Goal: Task Accomplishment & Management: Manage account settings

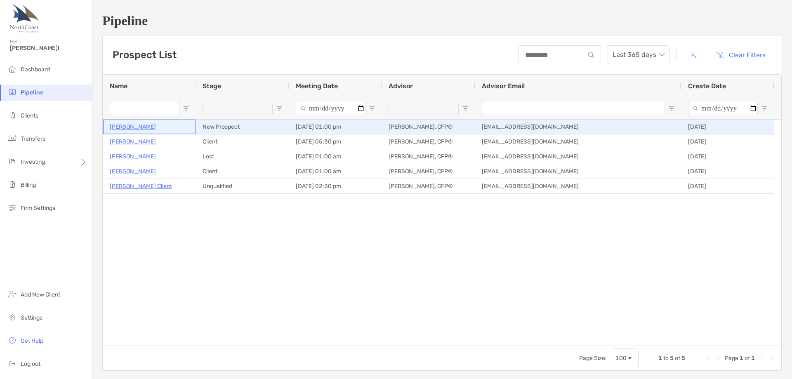
click at [145, 127] on p "[PERSON_NAME]" at bounding box center [133, 127] width 46 height 10
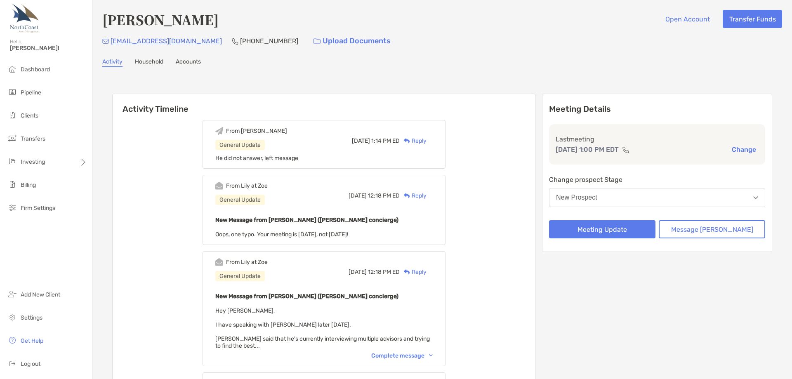
click at [597, 200] on div "New Prospect" at bounding box center [576, 197] width 41 height 7
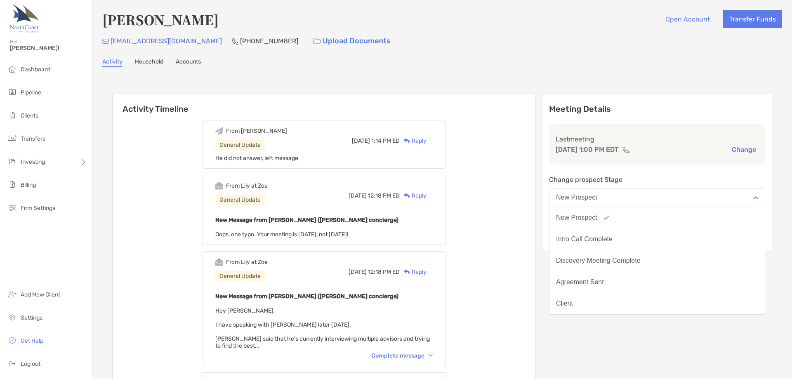
click at [597, 200] on div "New Prospect" at bounding box center [576, 197] width 41 height 7
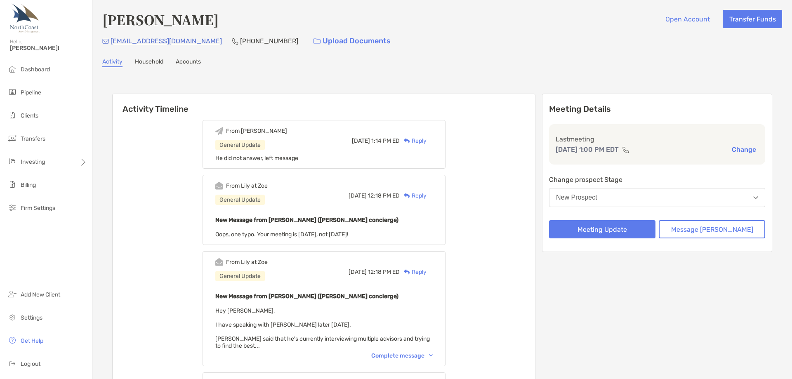
click at [736, 148] on button "Change" at bounding box center [743, 149] width 29 height 9
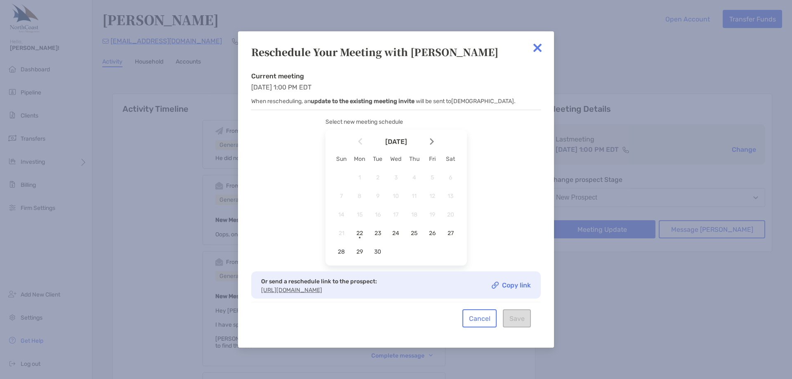
click at [538, 45] on img at bounding box center [537, 48] width 16 height 16
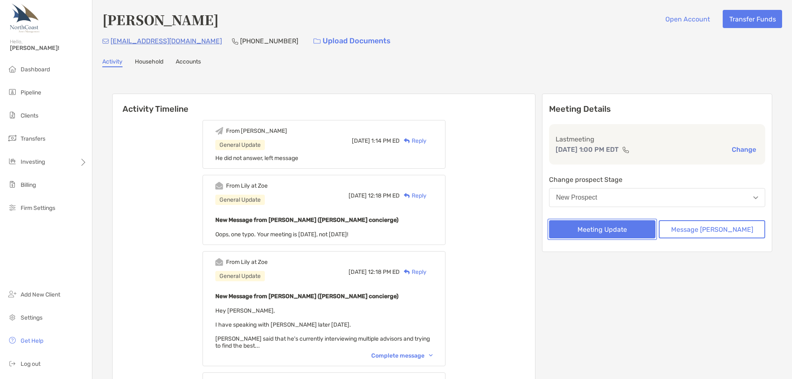
click at [623, 234] on button "Meeting Update" at bounding box center [602, 229] width 106 height 18
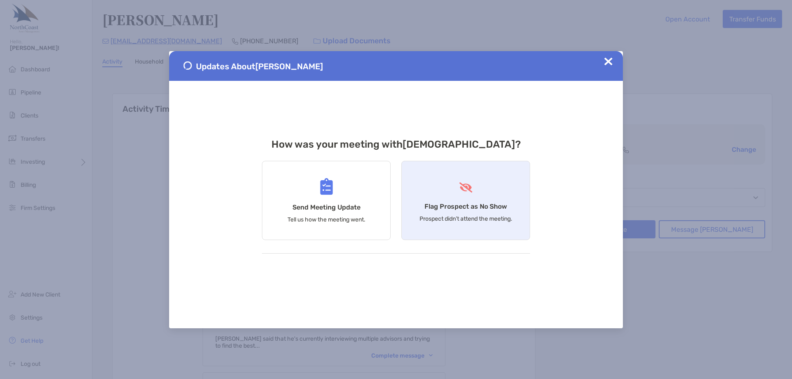
click at [435, 201] on div "Flag Prospect as No Show Prospect didn’t attend the meeting." at bounding box center [465, 200] width 129 height 79
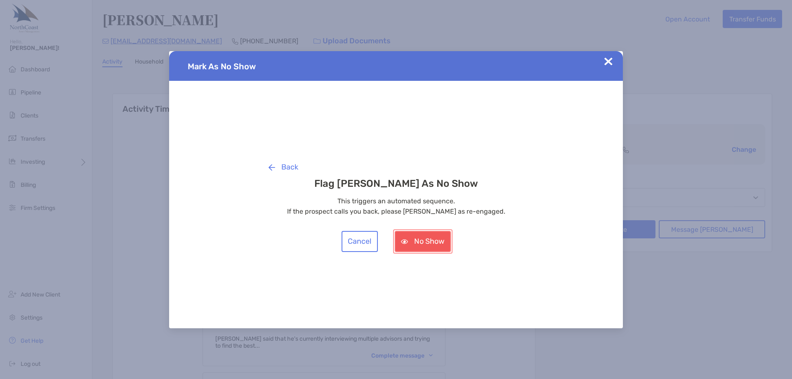
click at [424, 240] on button "No Show" at bounding box center [423, 241] width 56 height 21
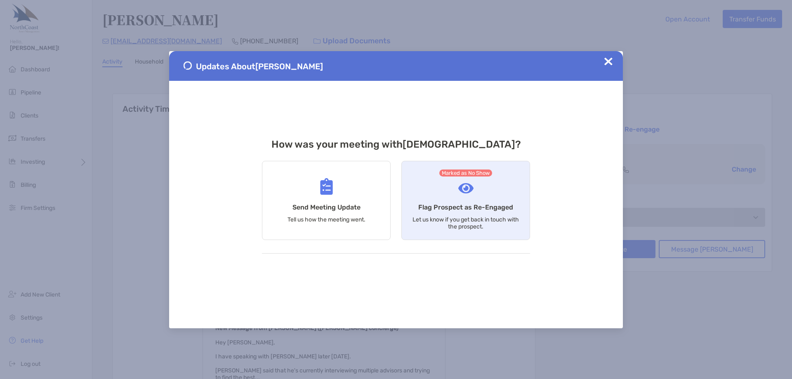
click at [475, 209] on h4 "Flag Prospect as Re-Engaged" at bounding box center [465, 207] width 95 height 8
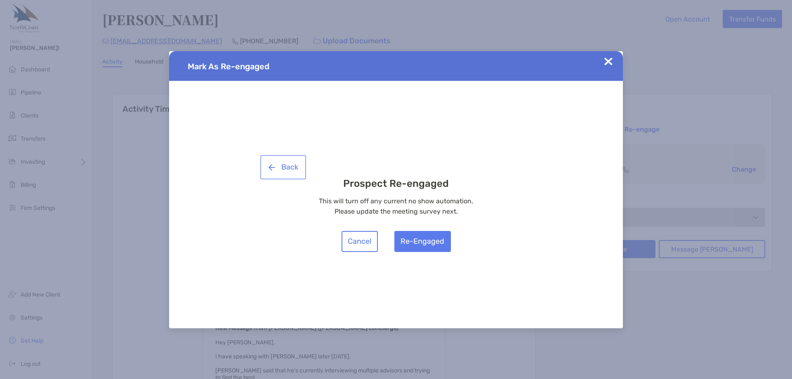
click at [286, 168] on button "Back" at bounding box center [283, 167] width 42 height 21
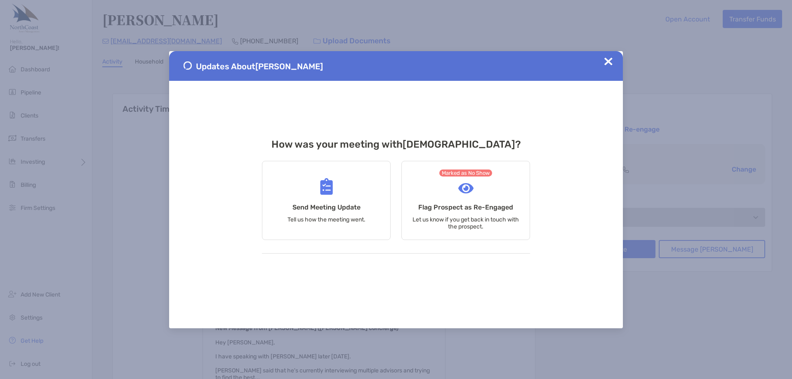
click at [606, 63] on img at bounding box center [608, 61] width 8 height 8
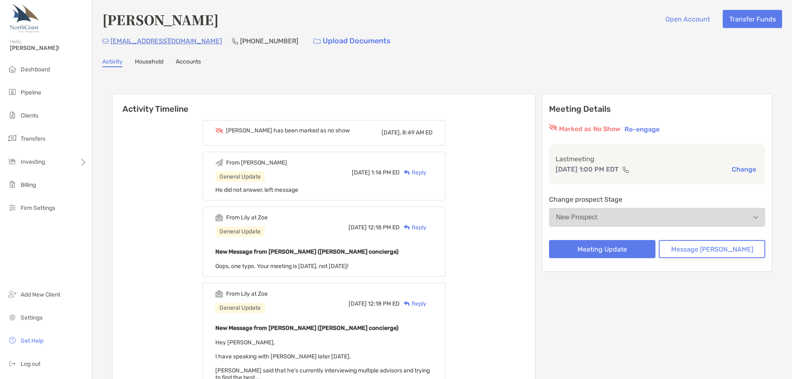
click at [575, 61] on div "Activity Household Accounts" at bounding box center [441, 62] width 679 height 9
